Goal: Communication & Community: Ask a question

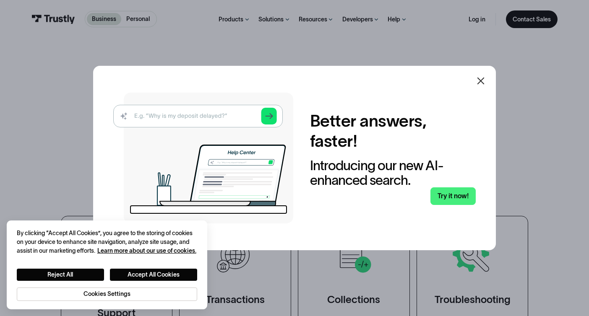
click at [479, 78] on icon at bounding box center [481, 81] width 10 height 10
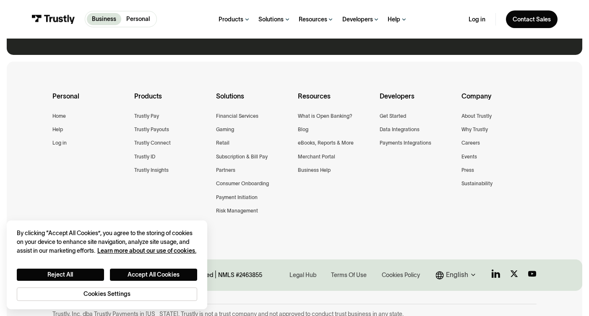
scroll to position [655, 0]
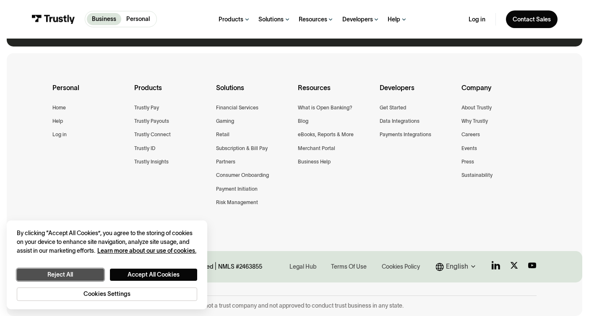
click at [86, 273] on button "Reject All" at bounding box center [60, 275] width 87 height 13
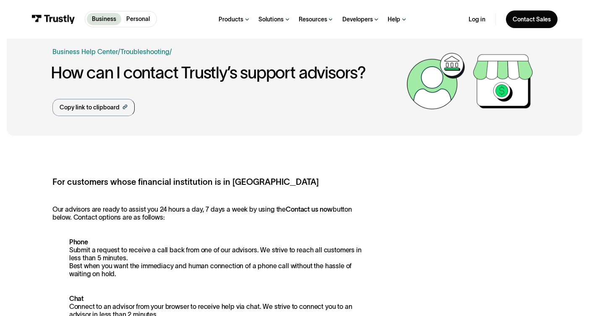
scroll to position [52, 0]
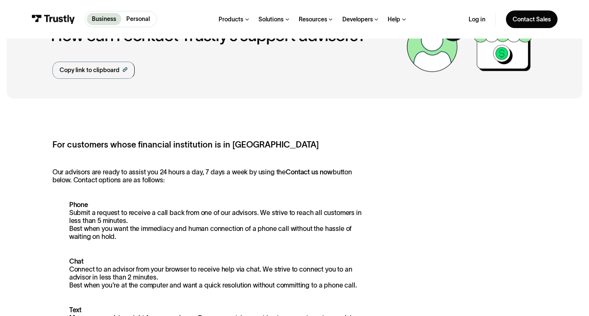
click at [110, 239] on p "Phone Submit a request to receive a call back from one of our advisors. We stri…" at bounding box center [208, 221] width 312 height 40
click at [81, 201] on p "Phone Submit a request to receive a call back from one of our advisors. We stri…" at bounding box center [208, 221] width 312 height 40
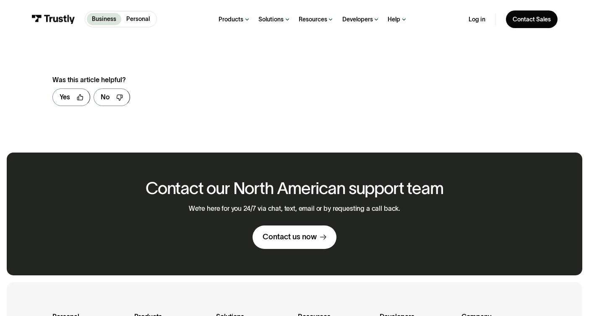
scroll to position [489, 0]
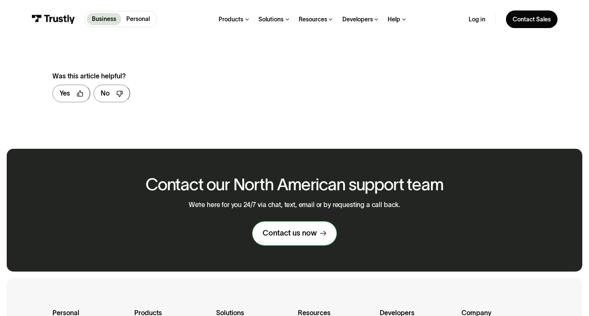
click at [296, 241] on link "Contact us now" at bounding box center [294, 233] width 84 height 23
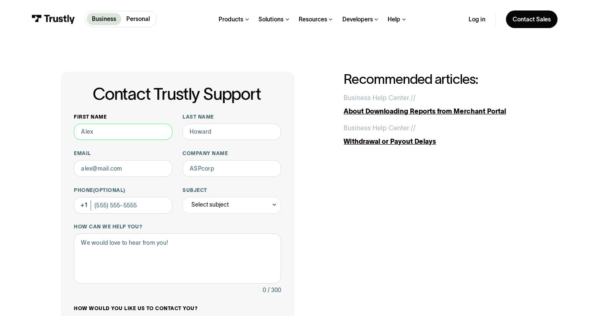
click at [155, 133] on input "First name" at bounding box center [123, 132] width 99 height 17
type input "[PERSON_NAME]"
type input "[EMAIL_ADDRESS][DOMAIN_NAME]"
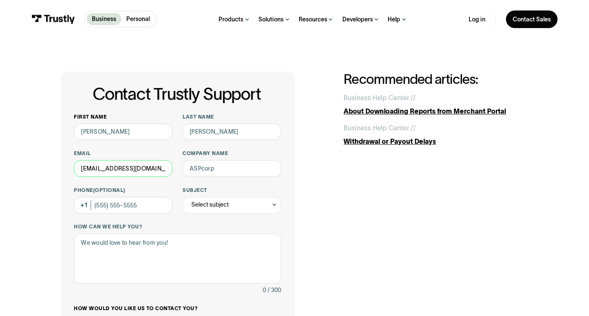
type input "Pidgin Cooperative"
type input "[PHONE_NUMBER]"
click at [138, 171] on input "[EMAIL_ADDRESS][DOMAIN_NAME]" at bounding box center [123, 168] width 99 height 17
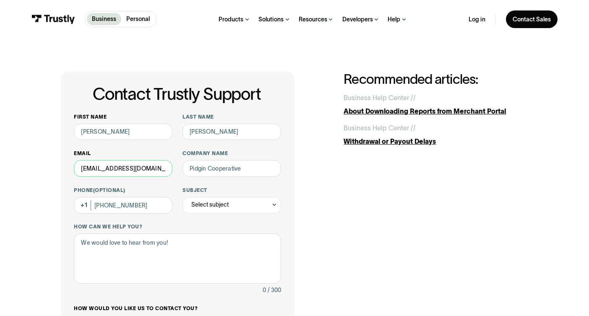
click at [138, 171] on input "[EMAIL_ADDRESS][DOMAIN_NAME]" at bounding box center [123, 168] width 99 height 17
type input "info@pidgincooperative.com"
click at [209, 204] on div "Select subject" at bounding box center [209, 205] width 37 height 10
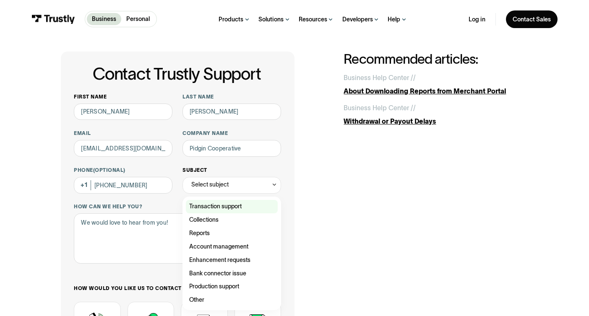
scroll to position [18, 0]
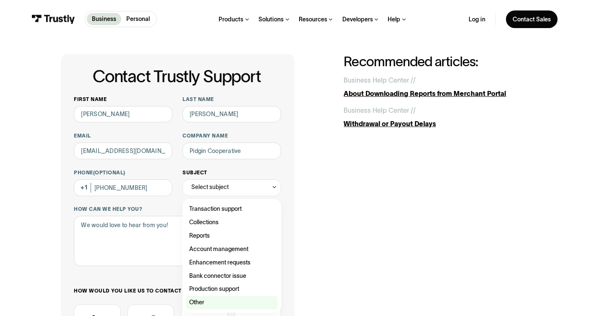
click at [211, 302] on div "Contact Trustly Support" at bounding box center [232, 302] width 92 height 13
type input "*****"
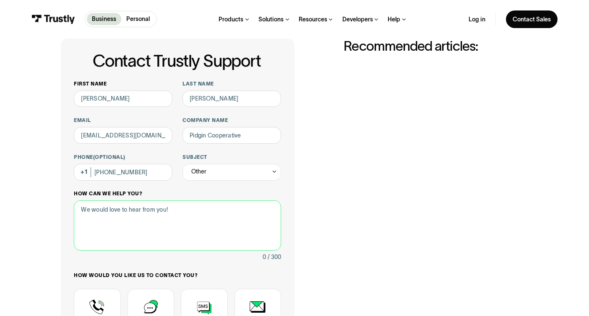
click at [180, 223] on textarea "How can we help you?" at bounding box center [177, 225] width 207 height 50
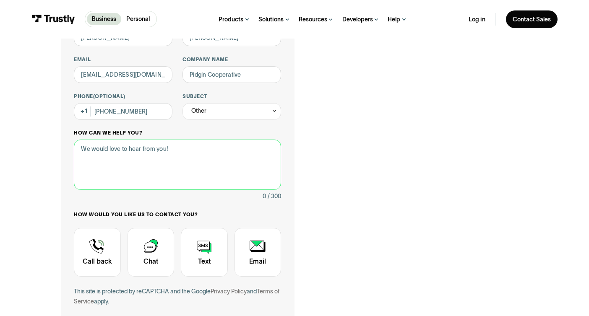
scroll to position [91, 0]
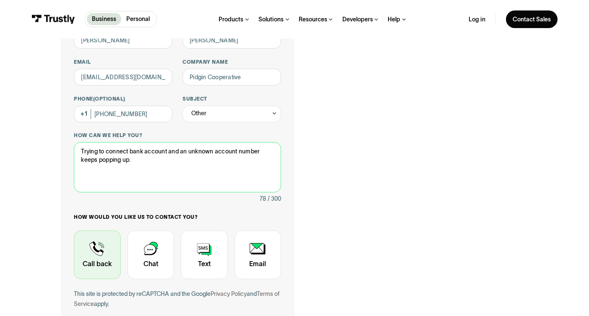
type textarea "Trying to connect bank account and an unknown account number keeps popping up."
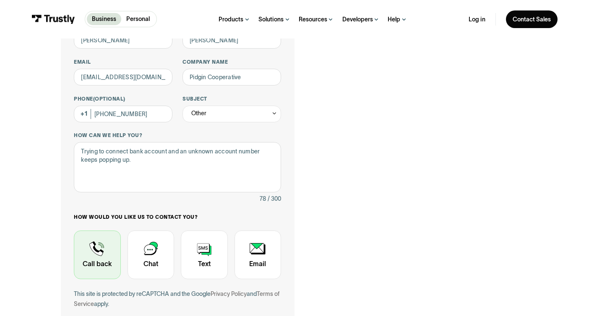
click at [91, 252] on div "Contact Trustly Support" at bounding box center [97, 255] width 47 height 49
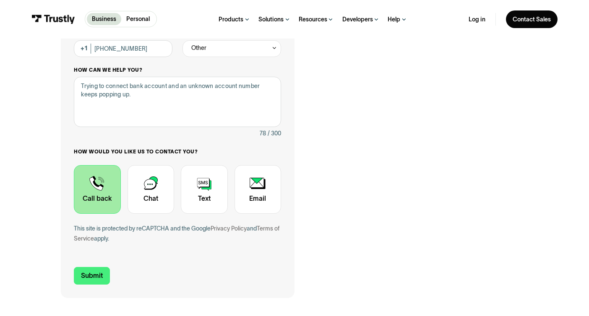
scroll to position [176, 0]
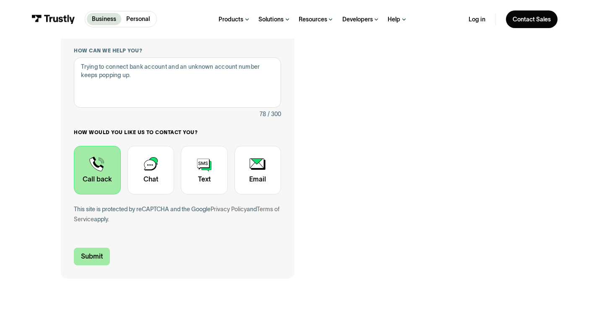
click at [98, 254] on input "Submit" at bounding box center [92, 257] width 36 height 18
type input "[PHONE_NUMBER]"
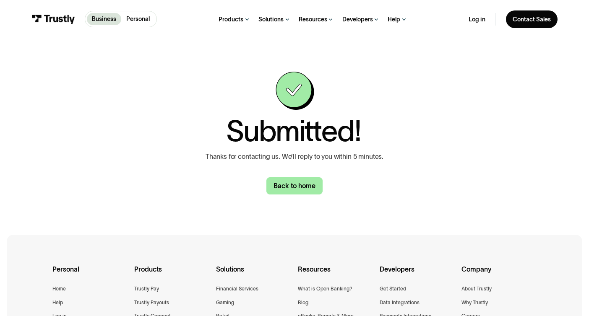
click at [289, 184] on link "Back to home" at bounding box center [294, 186] width 56 height 18
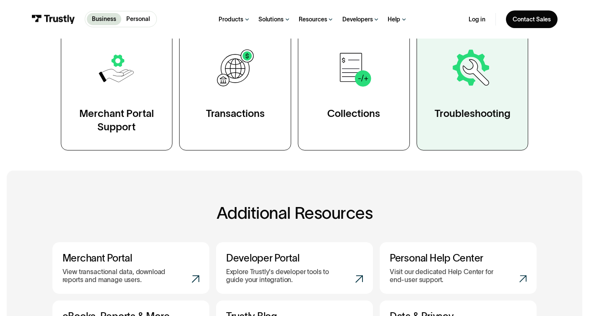
scroll to position [182, 0]
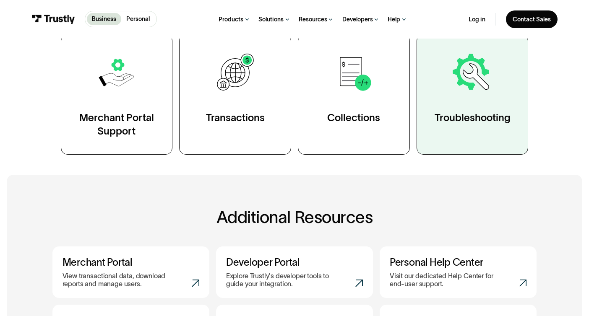
click at [440, 94] on link "Troubleshooting" at bounding box center [472, 94] width 112 height 121
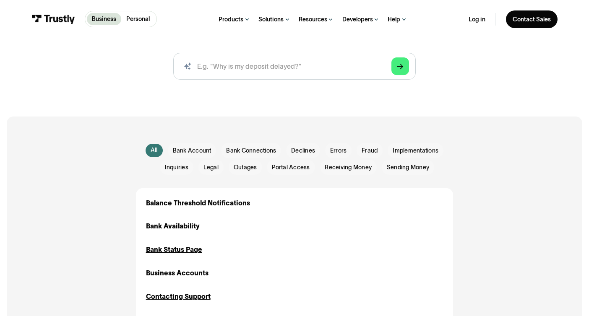
scroll to position [104, 0]
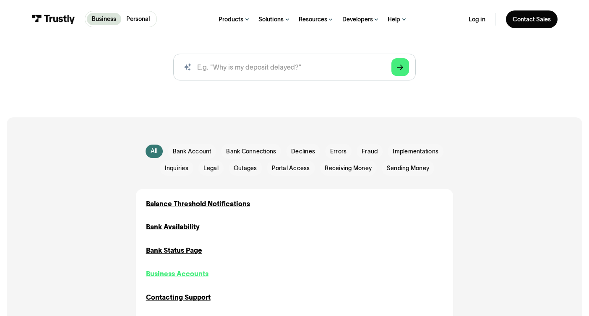
click at [194, 273] on div "Business Accounts" at bounding box center [177, 274] width 62 height 10
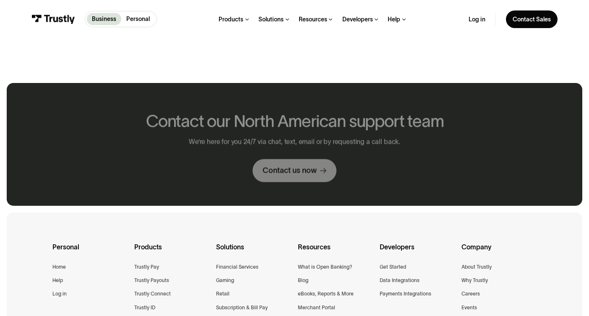
scroll to position [329, 0]
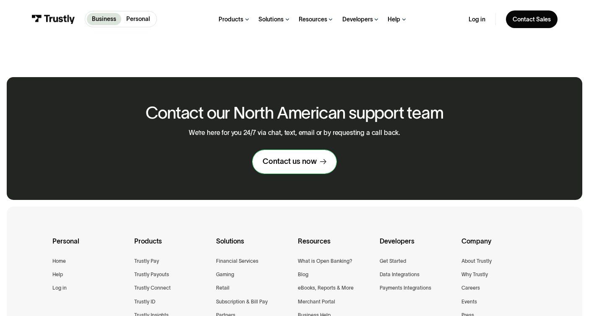
click at [297, 170] on link "Contact us now" at bounding box center [294, 161] width 84 height 23
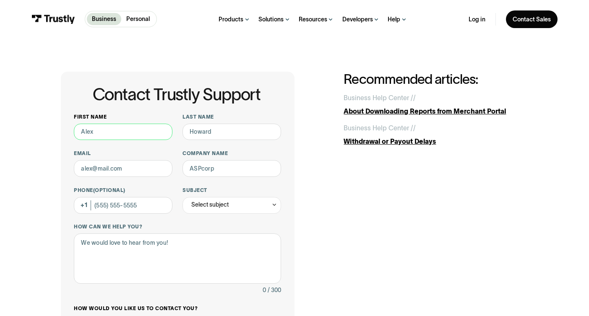
click at [144, 138] on input "First name" at bounding box center [123, 132] width 99 height 17
type input "[PERSON_NAME]"
type input "[EMAIL_ADDRESS][DOMAIN_NAME]"
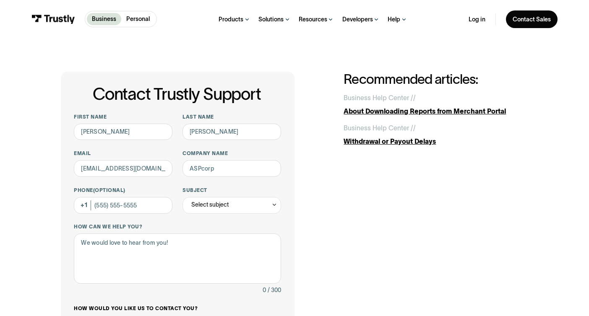
type input "Pidgin Cooperative"
type input "[PHONE_NUMBER]"
type input "[PERSON_NAME]"
click at [205, 206] on div "Select subject" at bounding box center [209, 205] width 37 height 10
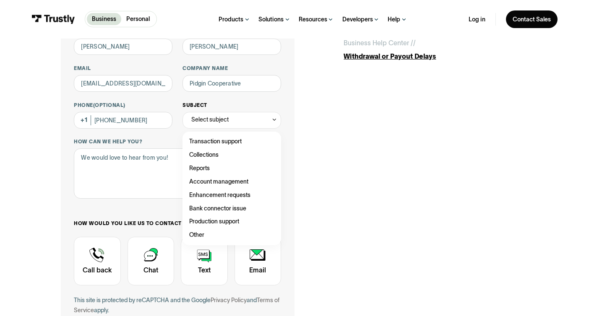
scroll to position [87, 0]
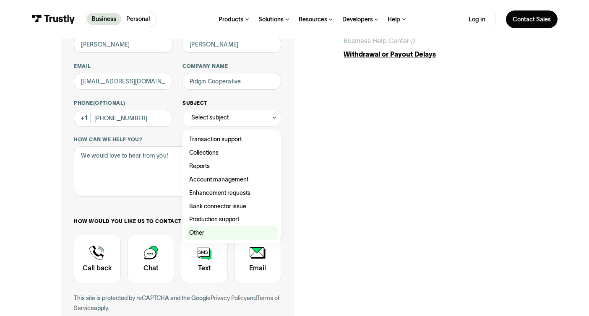
click at [203, 232] on div "Contact Trustly Support" at bounding box center [232, 232] width 92 height 13
type input "*****"
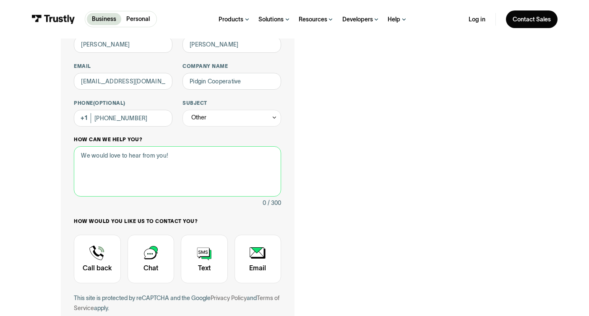
click at [155, 167] on textarea "How can we help you?" at bounding box center [177, 171] width 207 height 50
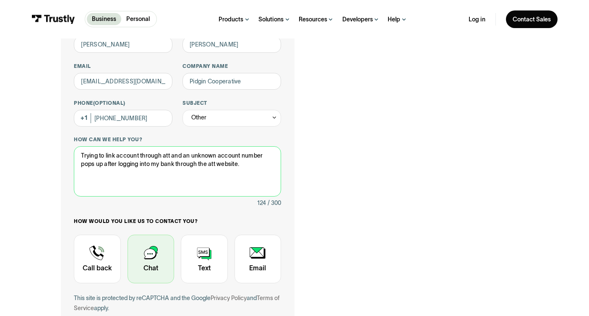
type textarea "Trying to link account through att and an unknown account number pops up after …"
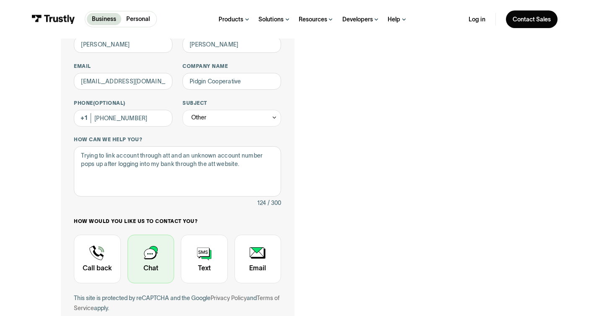
click at [157, 251] on div "Contact Trustly Support" at bounding box center [150, 259] width 47 height 49
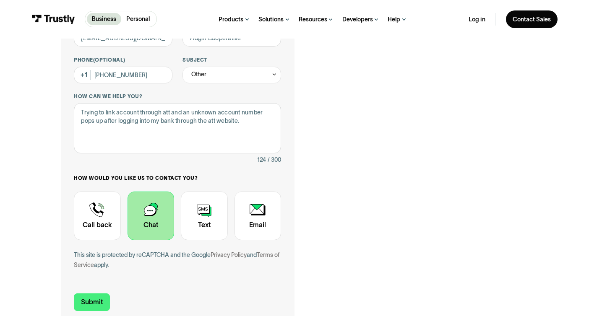
scroll to position [131, 0]
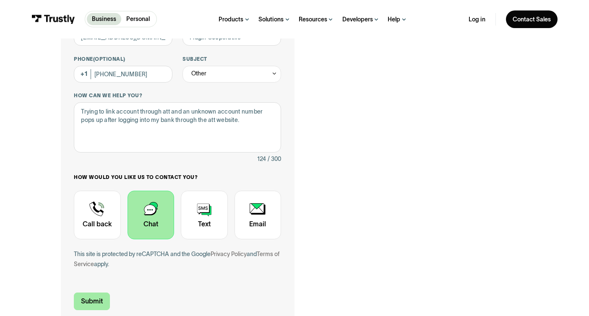
click at [100, 306] on input "Submit" at bounding box center [92, 302] width 36 height 18
type input "[PHONE_NUMBER]"
